Goal: Check status: Check status

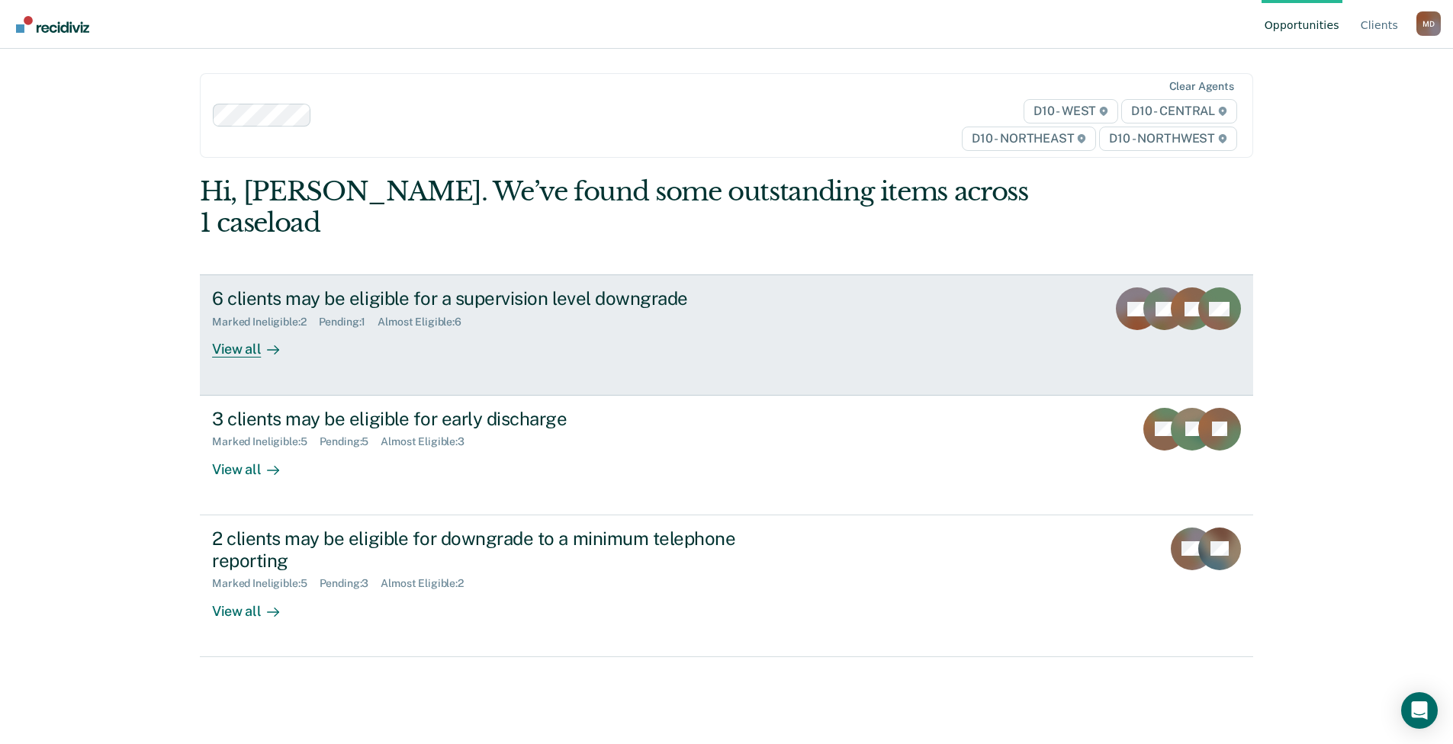
click at [440, 288] on div "6 clients may be eligible for a supervision level downgrade" at bounding box center [479, 299] width 535 height 22
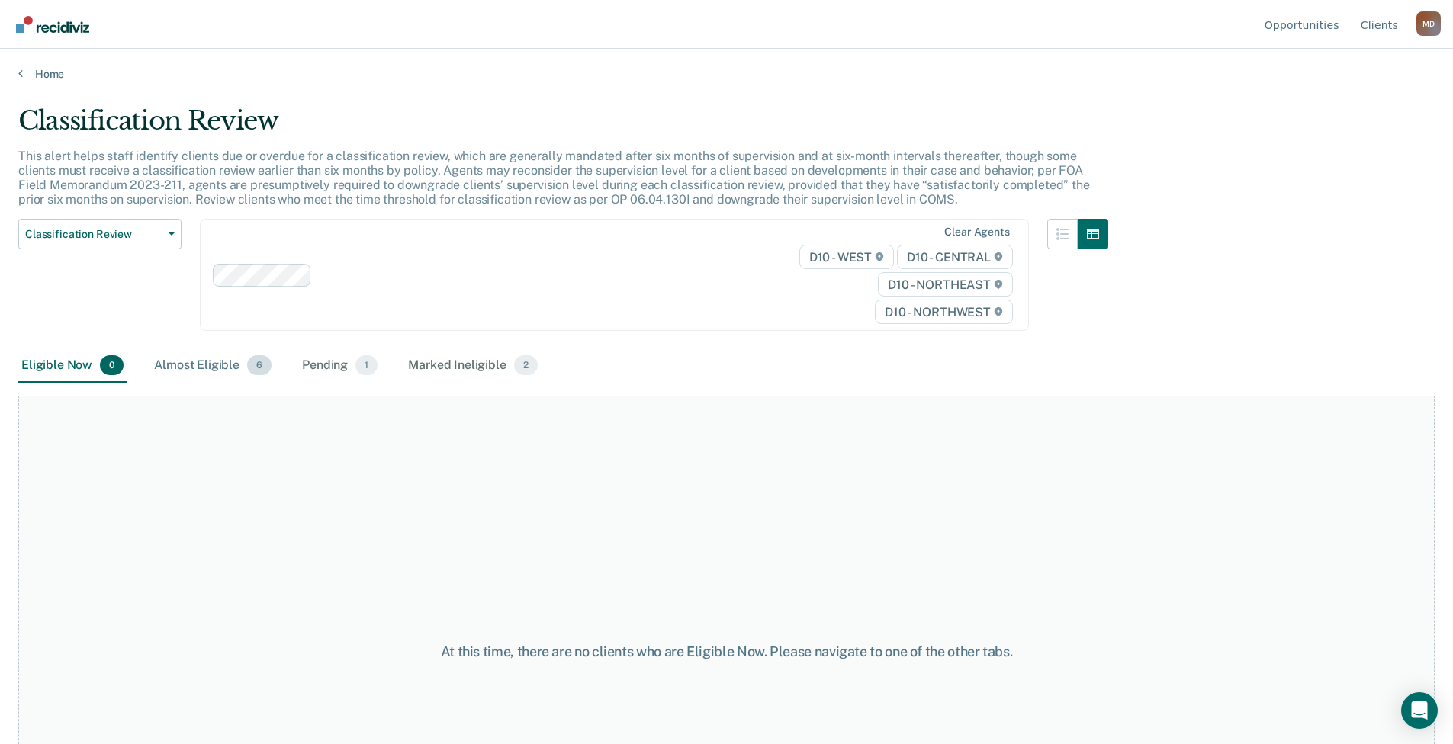
click at [168, 362] on div "Almost Eligible 6" at bounding box center [213, 366] width 124 height 34
